Goal: Use online tool/utility: Utilize a website feature to perform a specific function

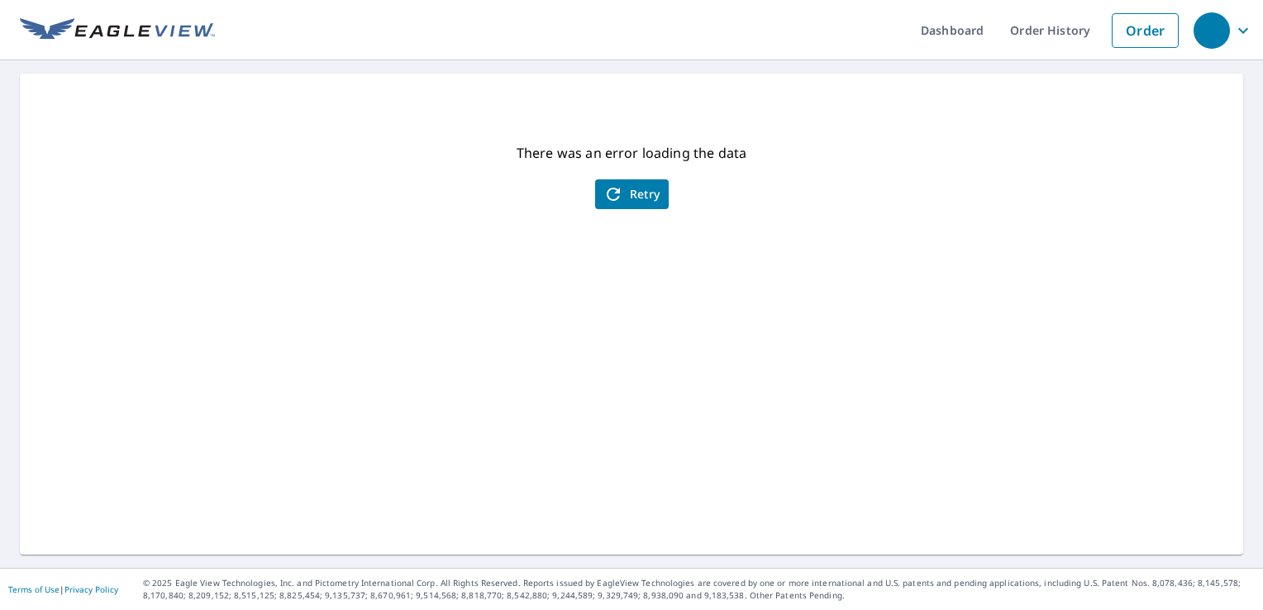
click at [612, 195] on icon "button" at bounding box center [614, 194] width 20 height 20
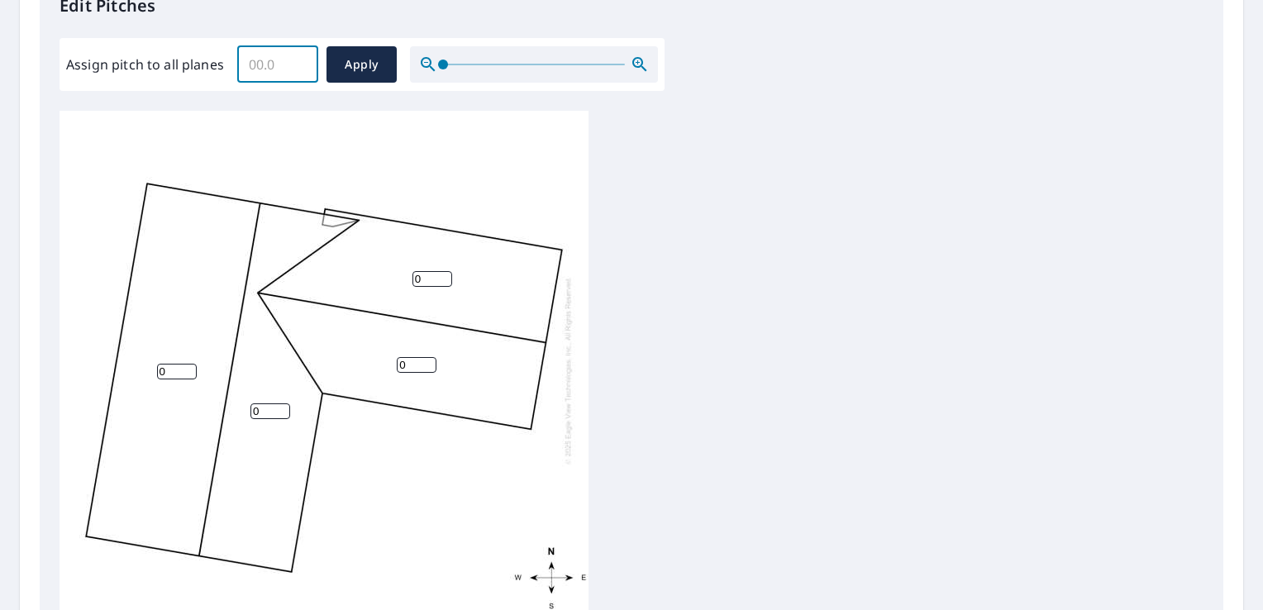
click at [273, 74] on input "Assign pitch to all planes" at bounding box center [277, 64] width 81 height 46
type input "7"
click at [376, 64] on span "Apply" at bounding box center [362, 65] width 44 height 21
type input "7"
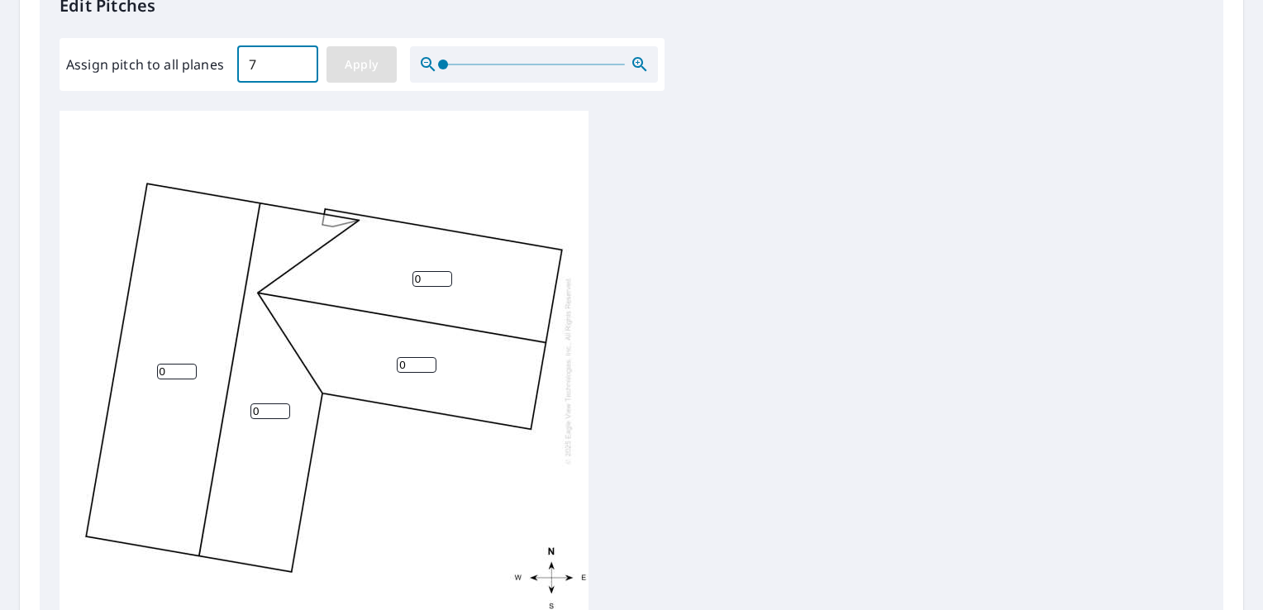
type input "7"
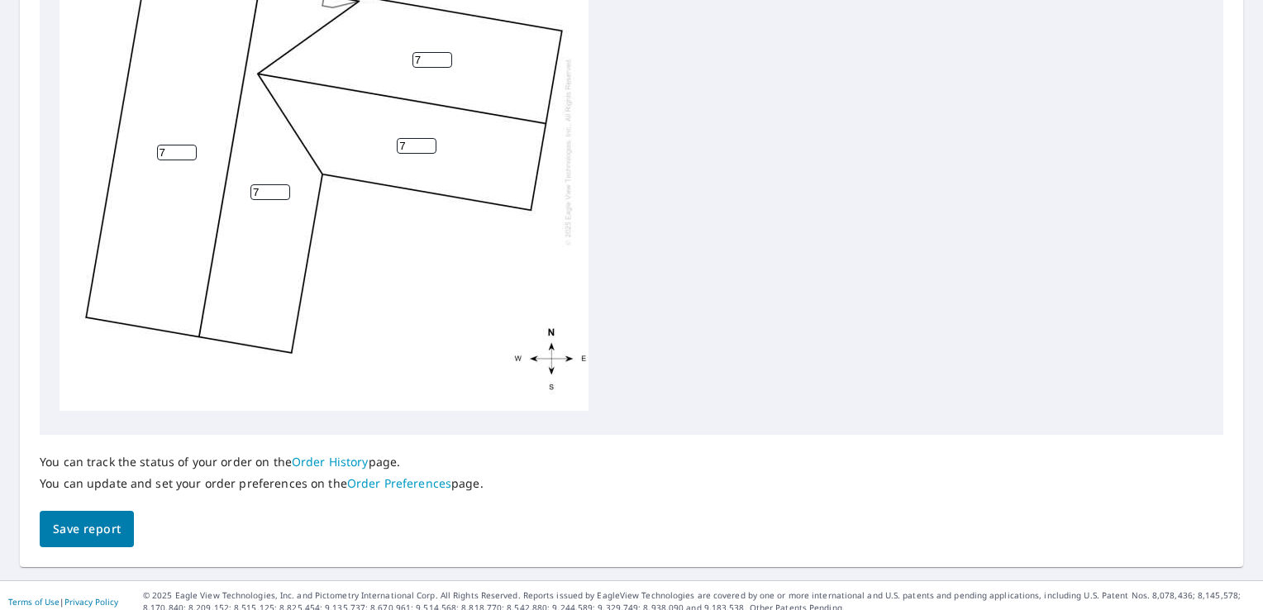
scroll to position [698, 0]
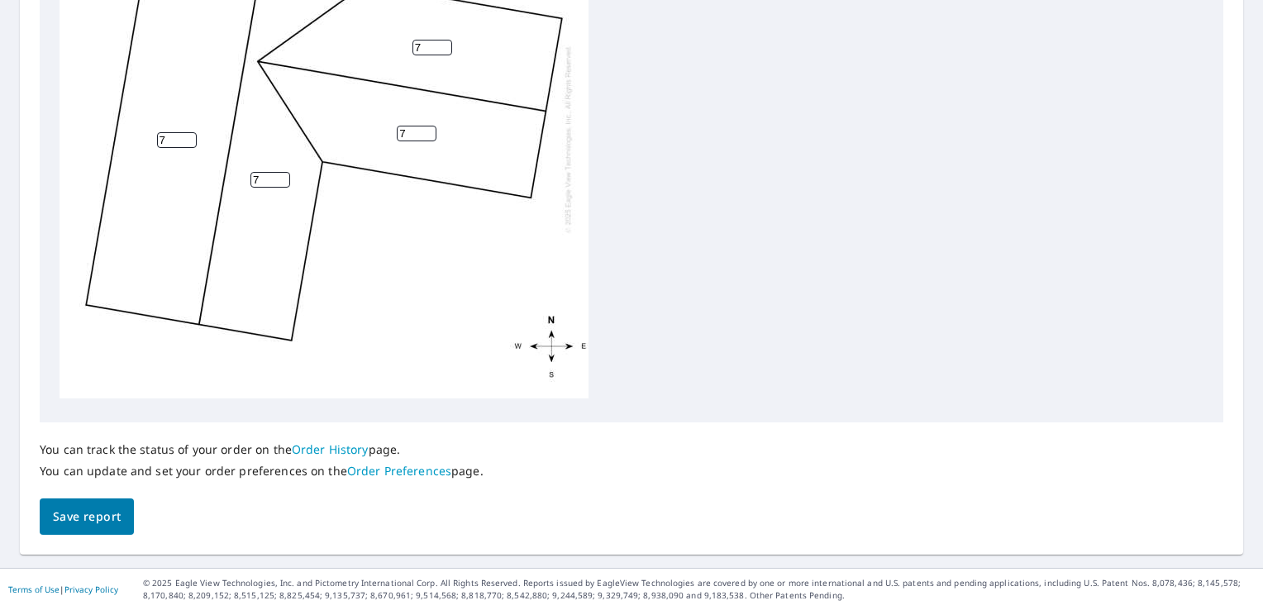
click at [83, 508] on span "Save report" at bounding box center [87, 517] width 68 height 21
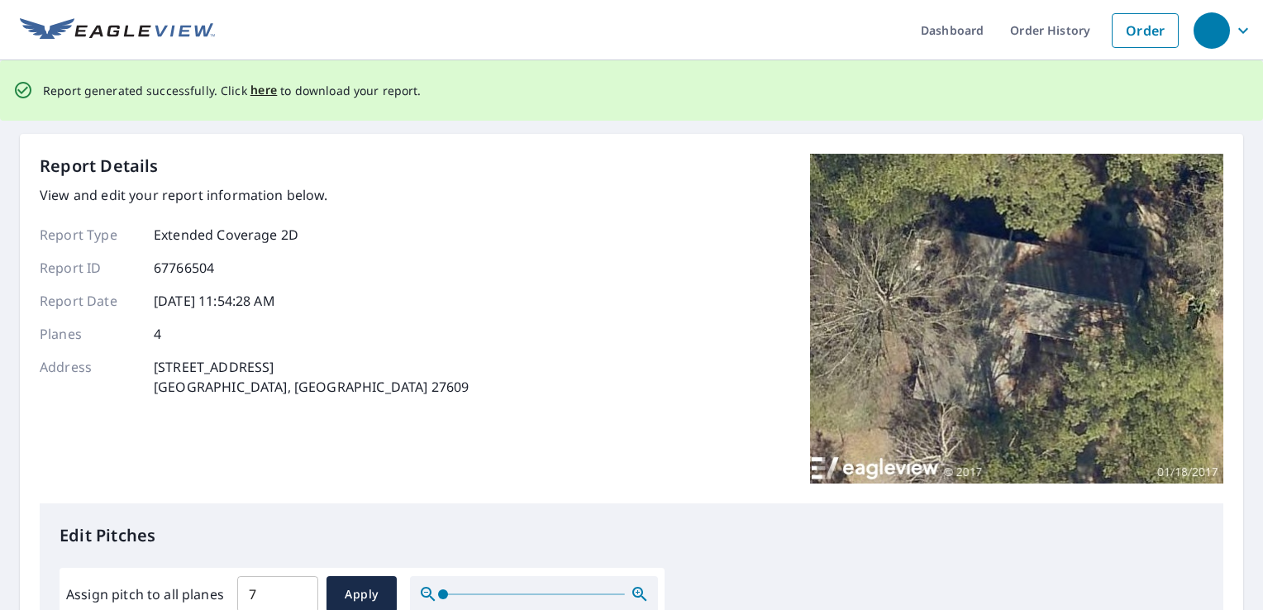
scroll to position [0, 0]
click at [261, 91] on span "here" at bounding box center [264, 90] width 27 height 21
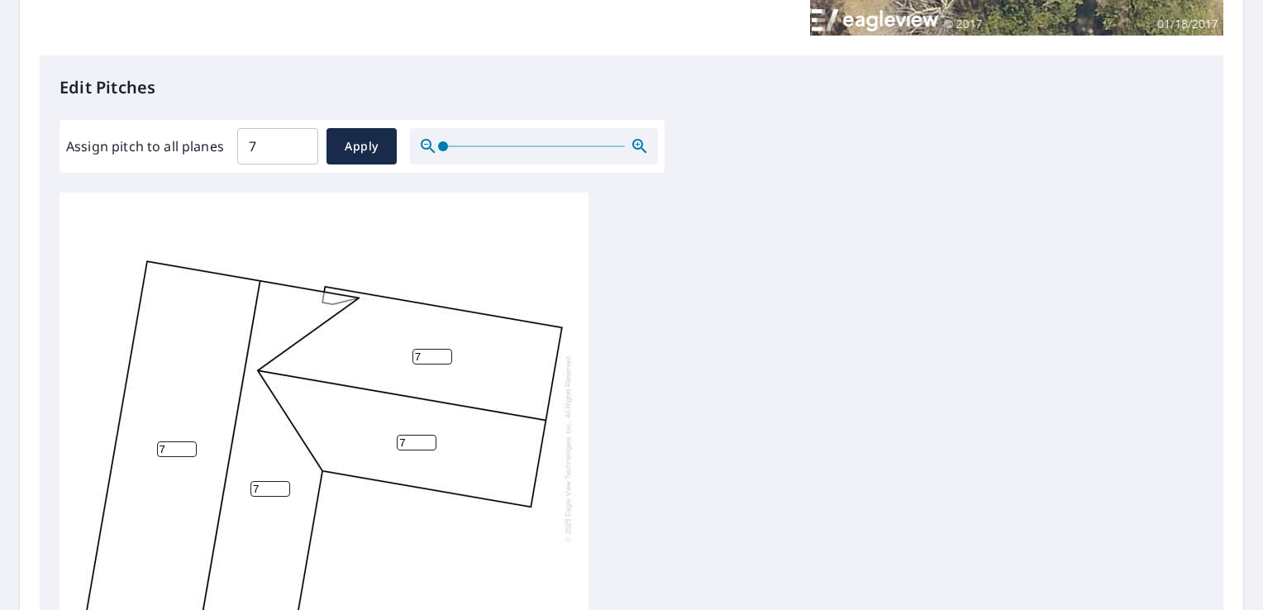
scroll to position [289, 0]
